Goal: Task Accomplishment & Management: Use online tool/utility

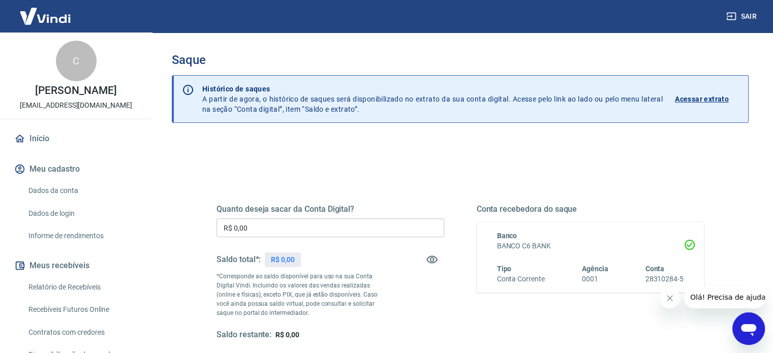
click at [305, 149] on div "Quanto deseja sacar da Conta Digital? R$ 0,00 ​ Saldo total*: R$ 0,00 *Correspo…" at bounding box center [460, 320] width 577 height 363
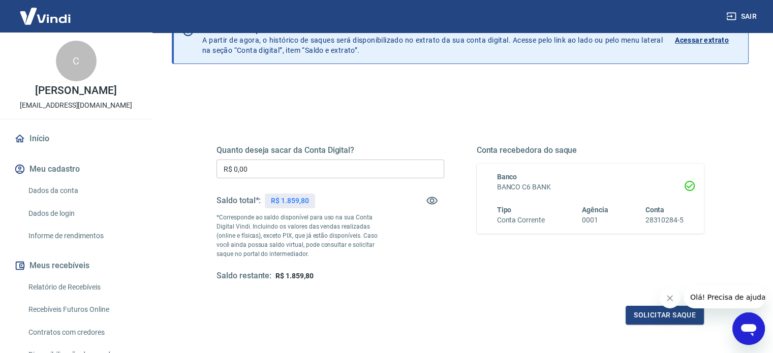
scroll to position [61, 0]
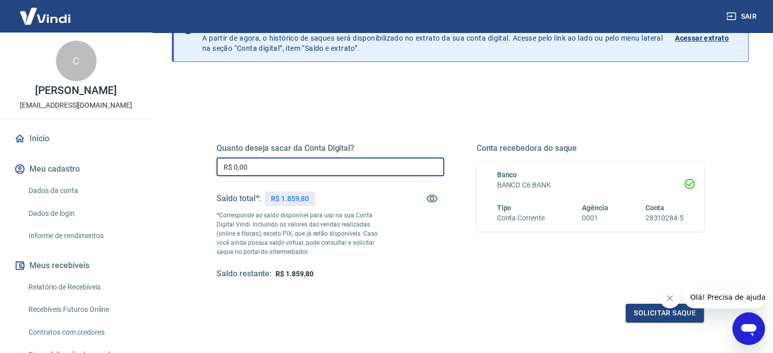
click at [274, 167] on input "R$ 0,00" at bounding box center [331, 167] width 228 height 19
type input "R$ 1.500,00"
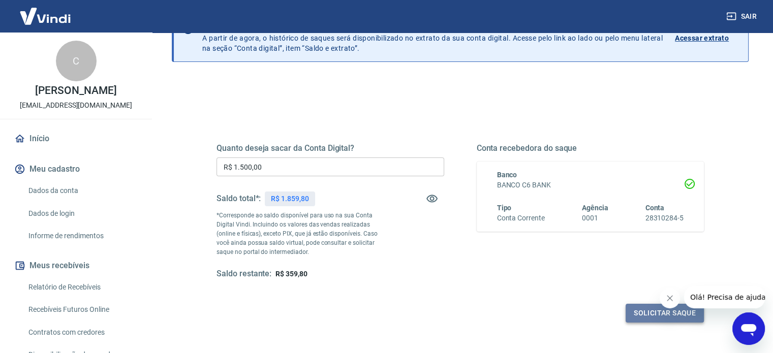
click at [651, 311] on button "Solicitar saque" at bounding box center [665, 313] width 78 height 19
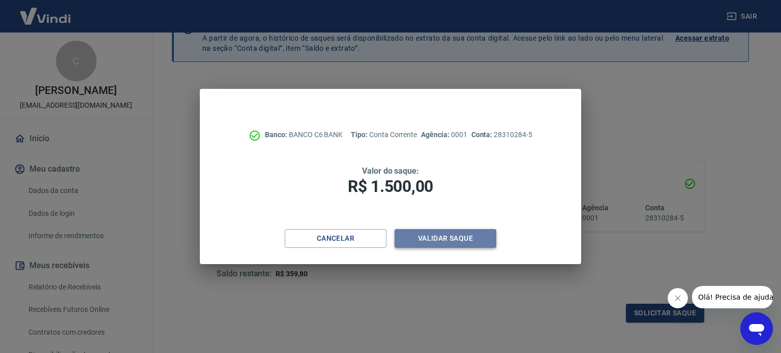
click at [446, 233] on button "Validar saque" at bounding box center [445, 238] width 102 height 19
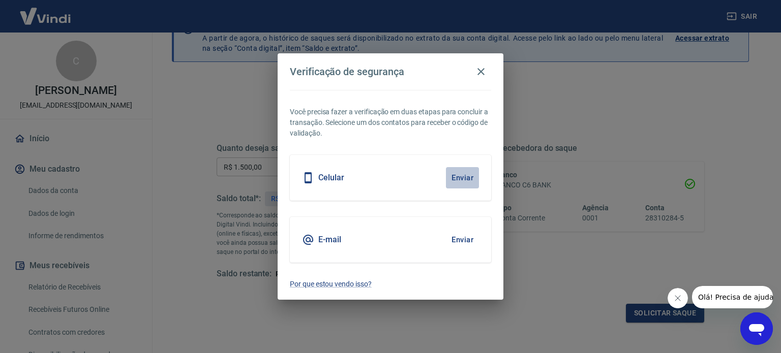
click at [466, 174] on button "Enviar" at bounding box center [462, 177] width 33 height 21
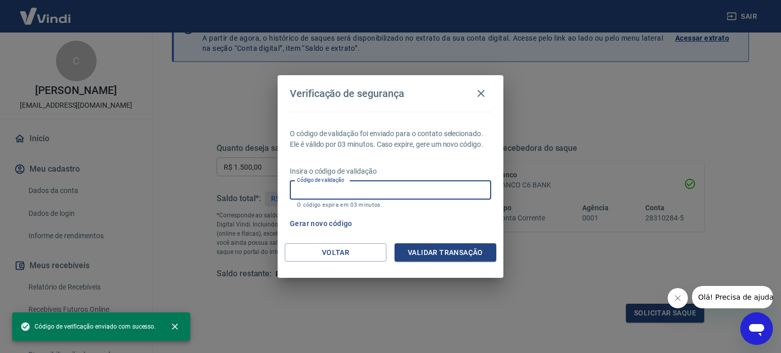
click at [344, 186] on input "Código de validação" at bounding box center [390, 190] width 201 height 19
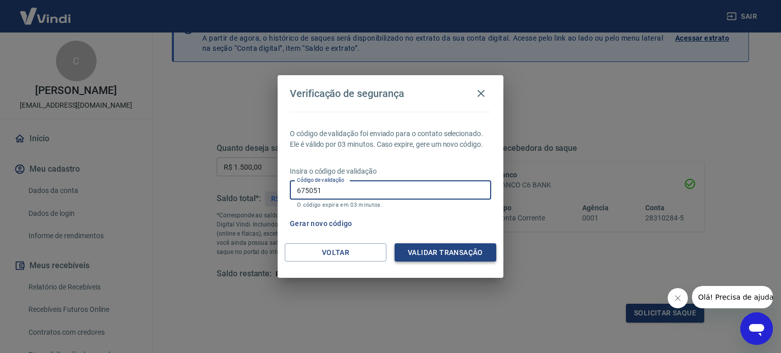
type input "675051"
click at [445, 253] on button "Validar transação" at bounding box center [445, 252] width 102 height 19
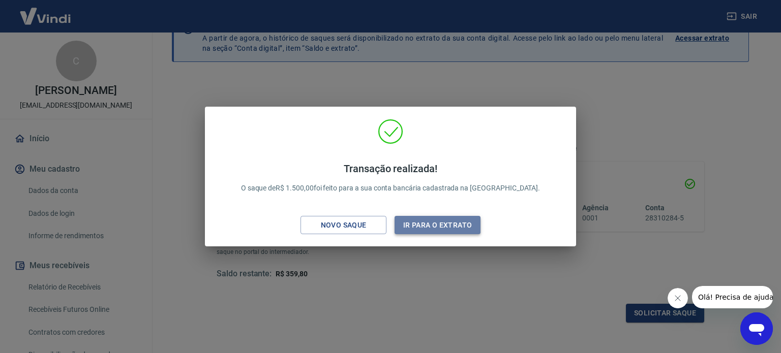
click at [443, 223] on button "Ir para o extrato" at bounding box center [437, 225] width 86 height 19
